Goal: Task Accomplishment & Management: Use online tool/utility

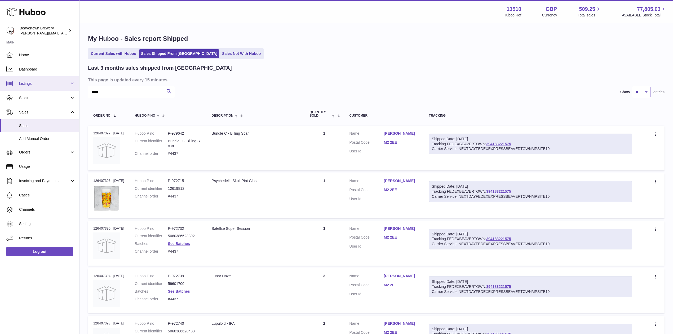
click at [0, 80] on div "Huboo Beavertown Brewery Matthew.McCormack@beavertownbrewery.co.uk Main Home Da…" at bounding box center [336, 297] width 673 height 595
type input "*****"
drag, startPoint x: 497, startPoint y: 143, endPoint x: 283, endPoint y: 102, distance: 218.2
click at [283, 103] on table "Order No Huboo P no Description Quantity Sold Customer Tracking Order no 126407…" at bounding box center [376, 328] width 576 height 451
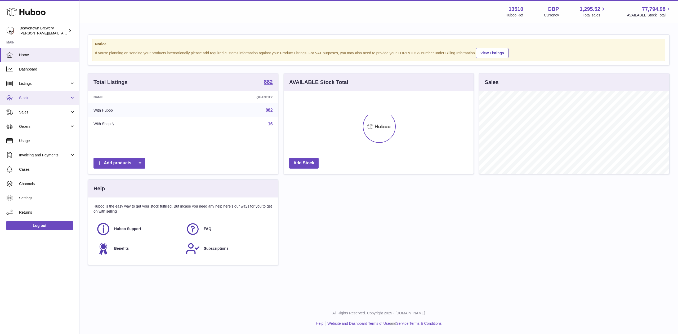
scroll to position [83, 190]
click at [35, 110] on span "Sales" at bounding box center [44, 112] width 51 height 5
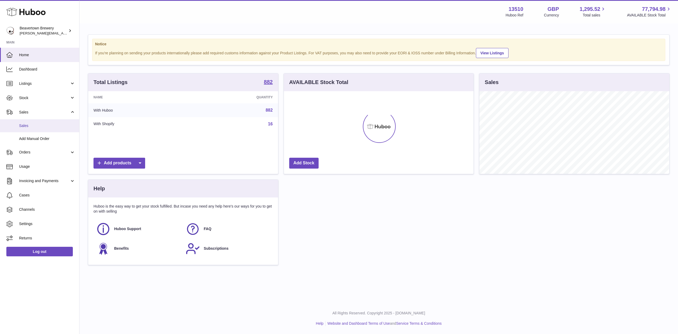
click at [50, 123] on span "Sales" at bounding box center [47, 125] width 56 height 5
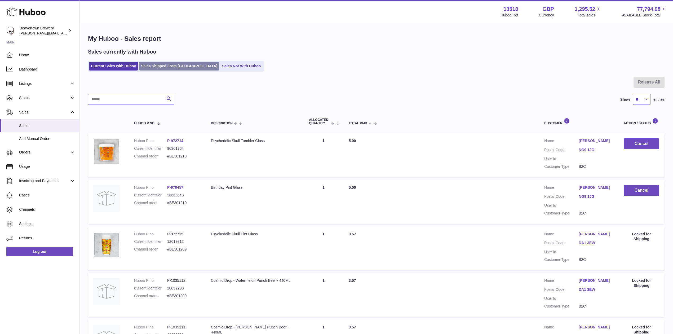
click at [160, 68] on link "Sales Shipped From [GEOGRAPHIC_DATA]" at bounding box center [179, 66] width 80 height 9
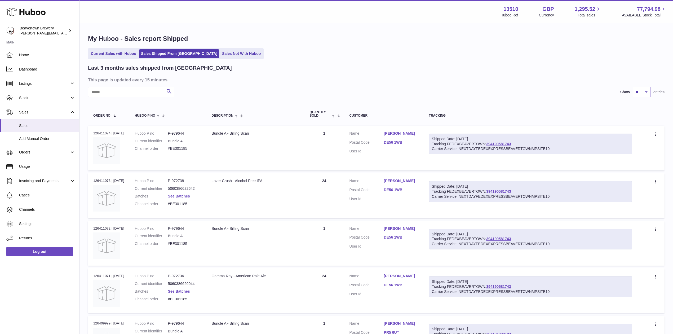
click at [117, 87] on input "text" at bounding box center [131, 92] width 86 height 11
paste input "*****"
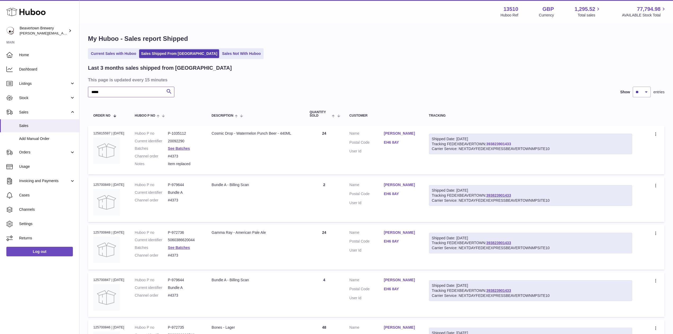
type input "*****"
click at [44, 135] on link "Add Manual Order" at bounding box center [39, 138] width 79 height 13
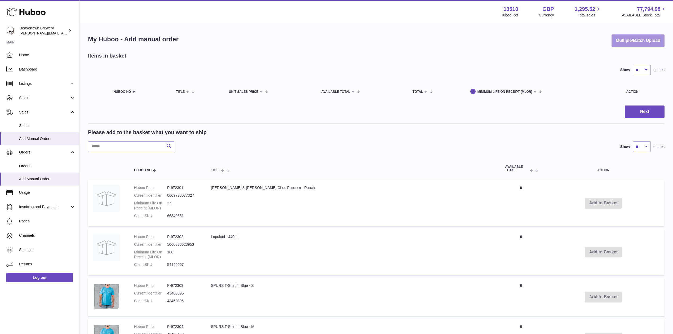
click at [625, 37] on button "Multiple/Batch Upload" at bounding box center [637, 40] width 53 height 12
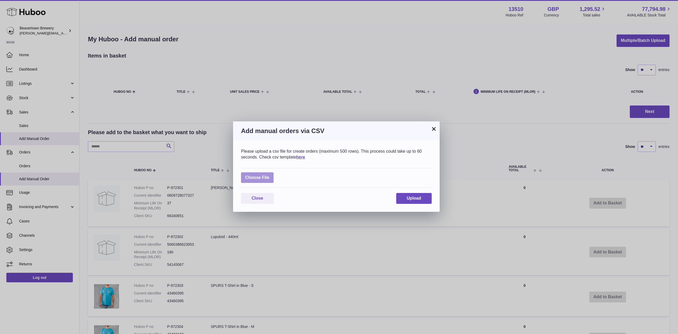
click at [250, 175] on label at bounding box center [257, 177] width 33 height 11
click at [269, 175] on input "file" at bounding box center [269, 175] width 0 height 0
type input "**********"
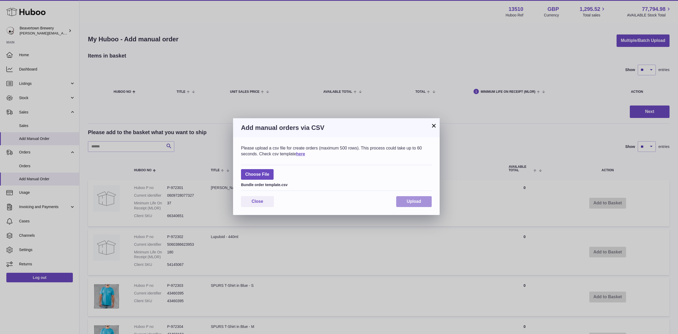
click at [412, 199] on span "Upload" at bounding box center [414, 201] width 14 height 5
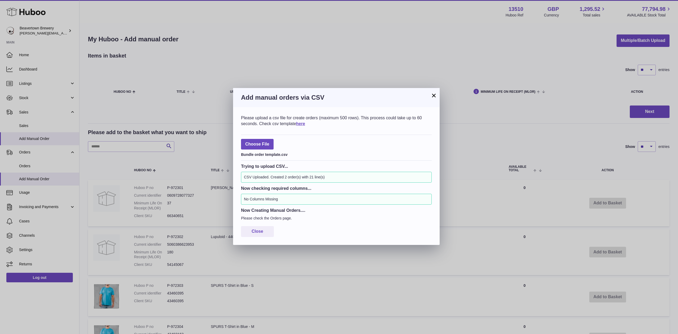
click at [434, 98] on button "×" at bounding box center [434, 95] width 6 height 6
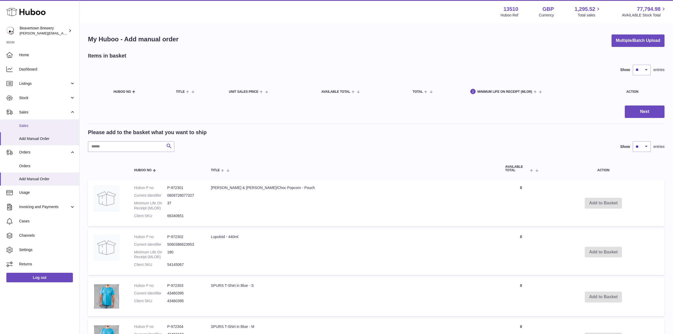
click at [49, 121] on link "Sales" at bounding box center [39, 125] width 79 height 13
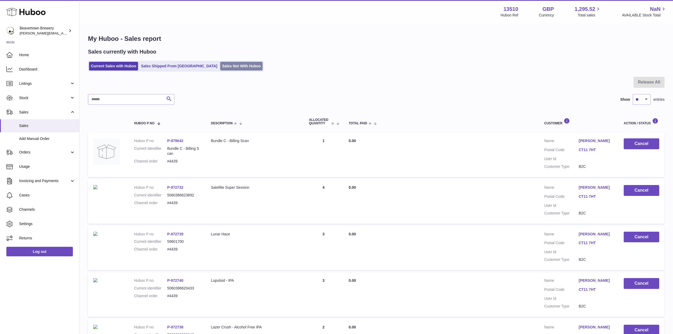
click at [220, 63] on link "Sales Not With Huboo" at bounding box center [241, 66] width 42 height 9
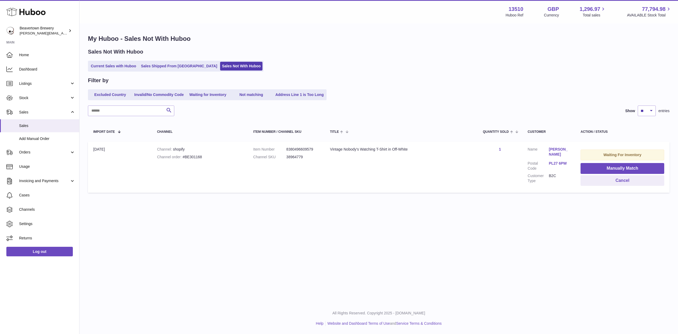
click at [192, 154] on div "Channel order #BE301168" at bounding box center [200, 156] width 86 height 5
click at [183, 153] on td "Channel shopify Channel order #BE301168" at bounding box center [200, 166] width 96 height 51
click at [183, 156] on div "Channel order #BE301168" at bounding box center [200, 156] width 86 height 5
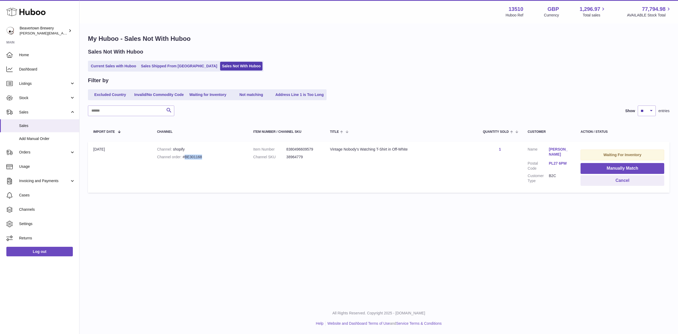
drag, startPoint x: 200, startPoint y: 156, endPoint x: 184, endPoint y: 158, distance: 15.5
click at [184, 158] on div "Channel order #BE301168" at bounding box center [200, 156] width 86 height 5
copy div "BE301168"
click at [210, 134] on th "Channel" at bounding box center [200, 131] width 96 height 15
click at [45, 136] on span "Add Manual Order" at bounding box center [47, 138] width 56 height 5
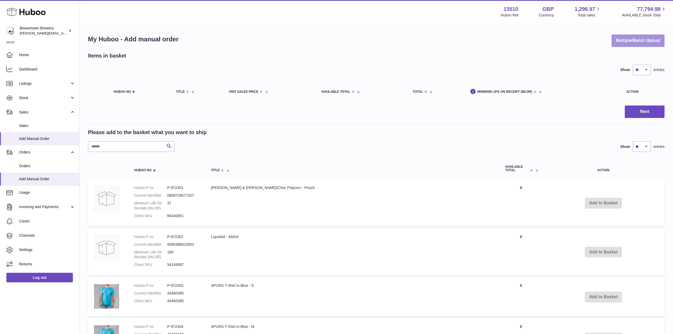
drag, startPoint x: 585, startPoint y: 43, endPoint x: 609, endPoint y: 42, distance: 24.1
click at [593, 42] on div "My Huboo - Add manual order Multiple/Batch Upload" at bounding box center [376, 40] width 576 height 12
click at [612, 42] on button "Multiple/Batch Upload" at bounding box center [637, 40] width 53 height 12
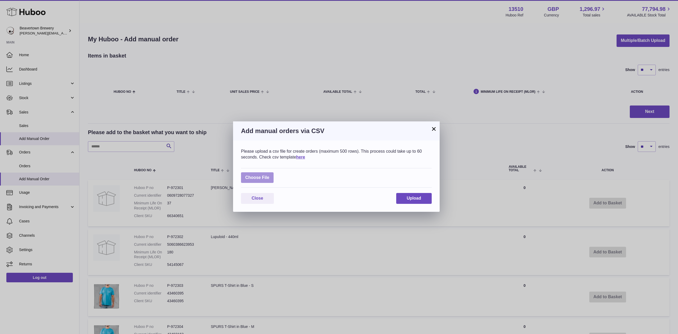
click at [267, 179] on label at bounding box center [257, 177] width 33 height 11
click at [269, 175] on input "file" at bounding box center [269, 175] width 0 height 0
type input "**********"
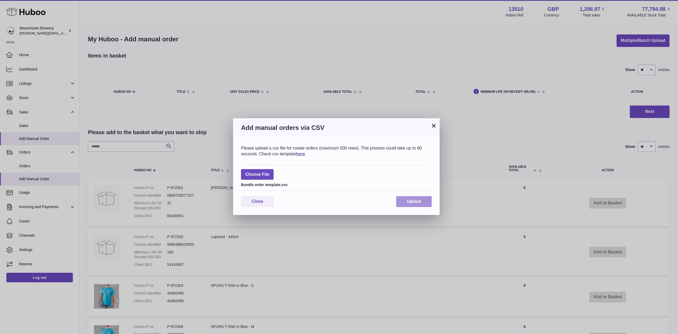
click at [398, 196] on button "Upload" at bounding box center [413, 201] width 35 height 11
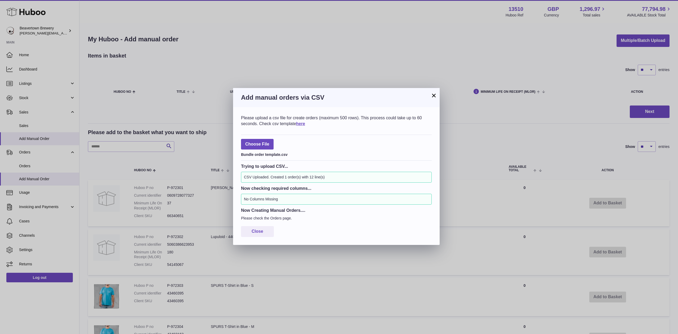
click at [432, 94] on button "×" at bounding box center [434, 95] width 6 height 6
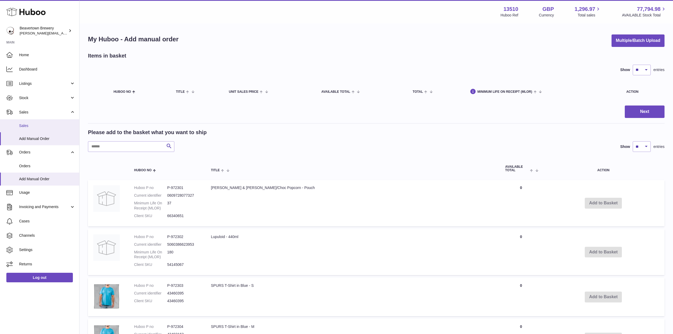
click at [24, 123] on span "Sales" at bounding box center [47, 125] width 56 height 5
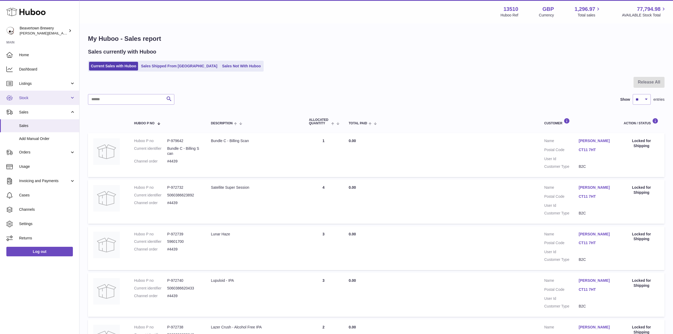
click at [38, 97] on span "Stock" at bounding box center [44, 97] width 51 height 5
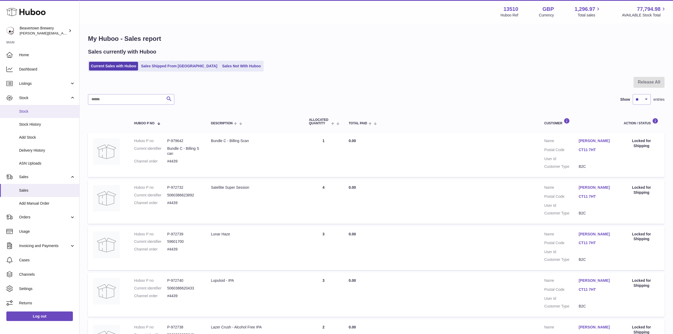
click at [43, 109] on span "Stock" at bounding box center [47, 111] width 56 height 5
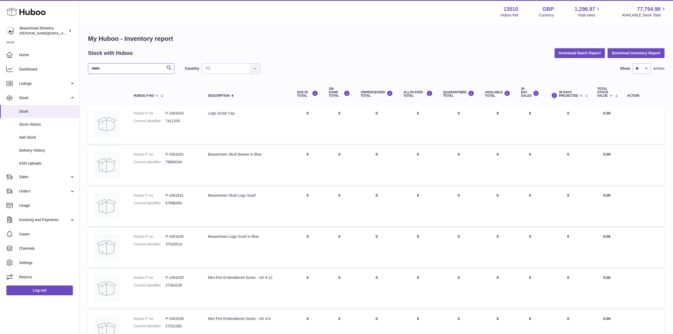
click at [134, 70] on input "text" at bounding box center [131, 68] width 86 height 11
type input "******"
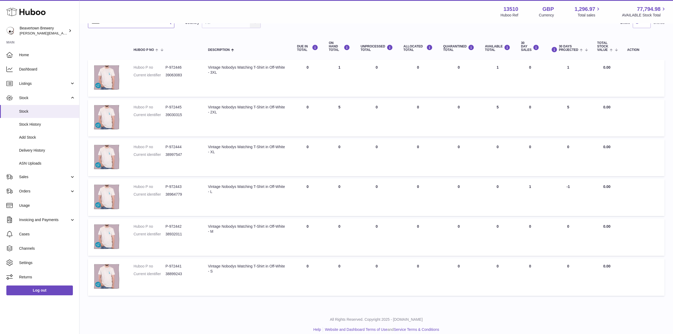
scroll to position [51, 0]
